Goal: Task Accomplishment & Management: Manage account settings

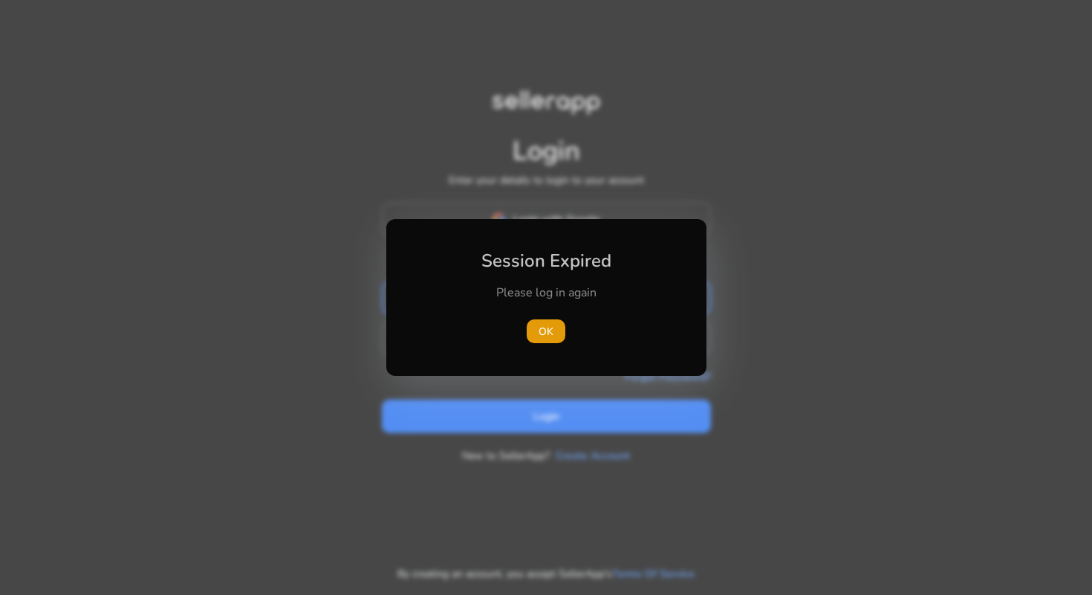
click at [597, 218] on div at bounding box center [546, 297] width 1092 height 595
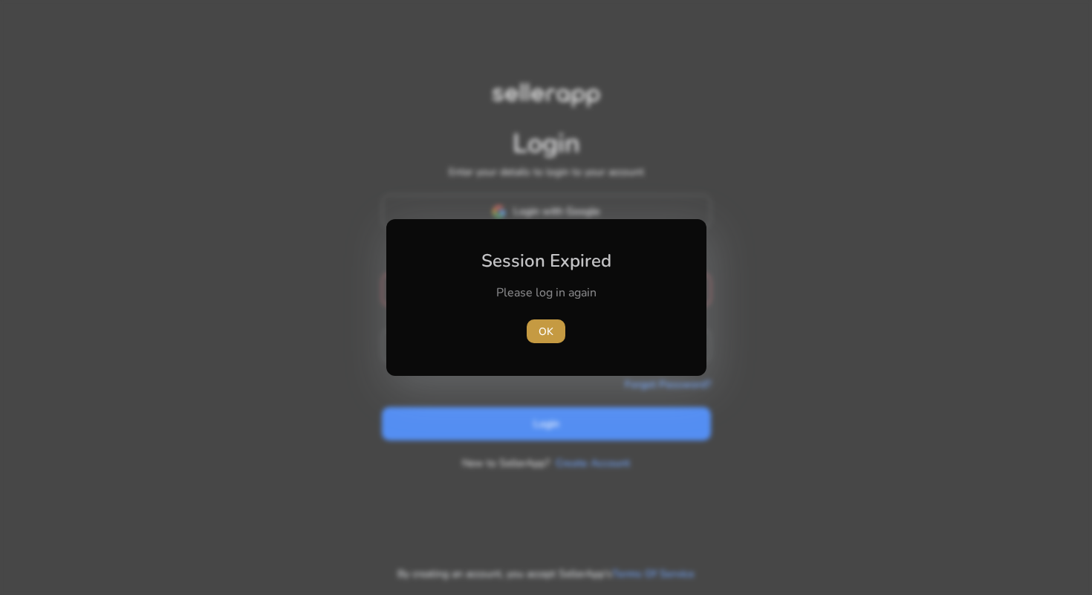
click at [551, 331] on span "OK" at bounding box center [546, 332] width 15 height 16
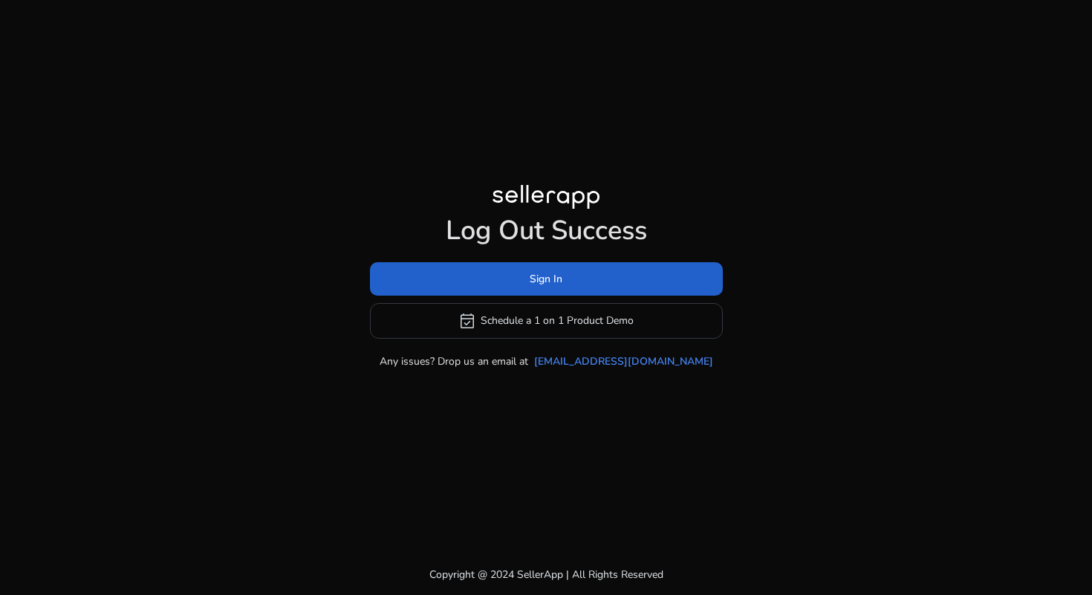
click at [544, 281] on span "Sign In" at bounding box center [546, 279] width 33 height 16
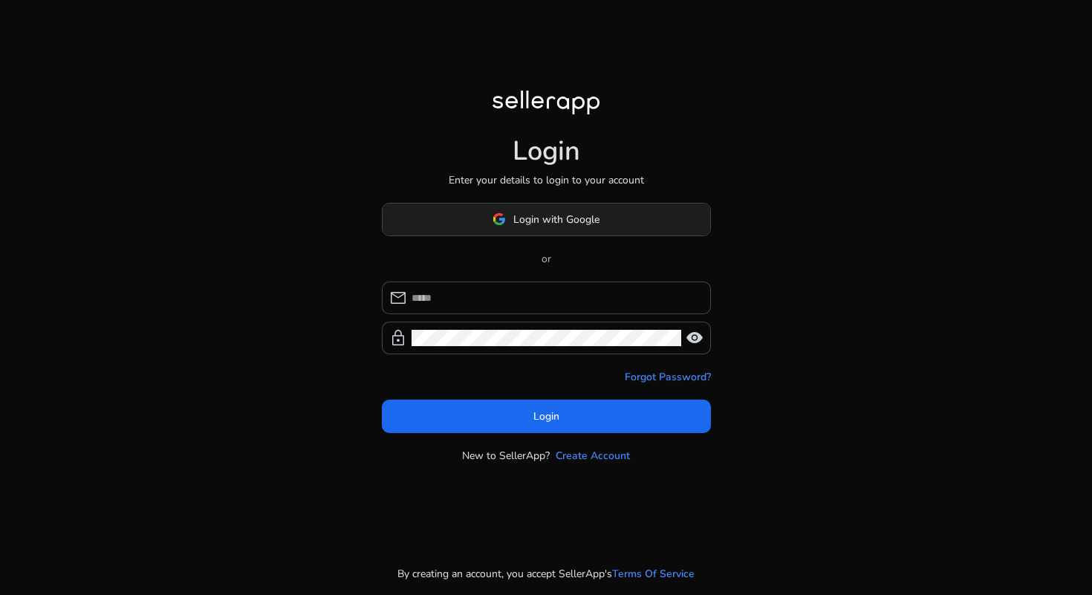
click at [563, 222] on span "Login with Google" at bounding box center [556, 220] width 86 height 16
